Goal: Navigation & Orientation: Go to known website

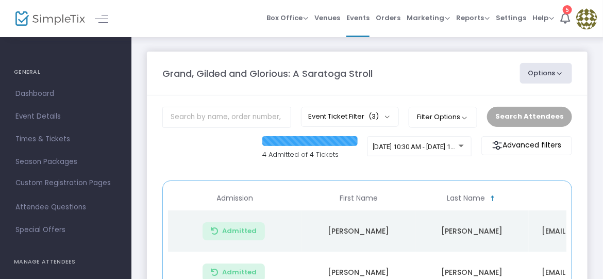
click at [64, 14] on img at bounding box center [50, 18] width 70 height 15
